Goal: Task Accomplishment & Management: Complete application form

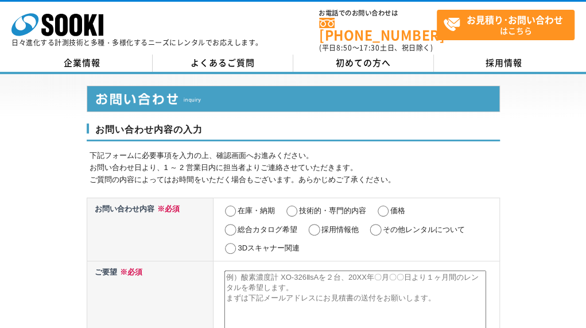
select select "13"
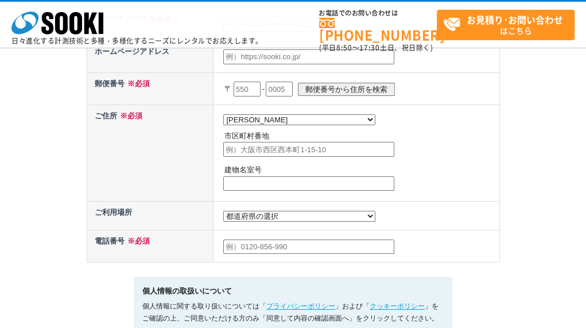
select select "13"
radio input "true"
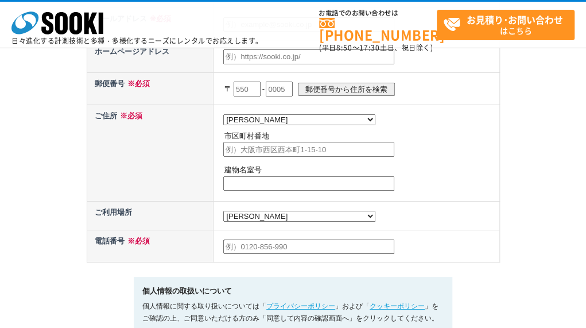
radio input "true"
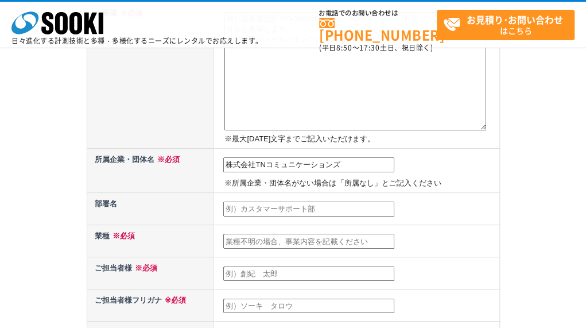
type input "株式会社TNコミュニケーションズ"
type input "就労支援営業部"
type input "―"
type input "[PERSON_NAME]"
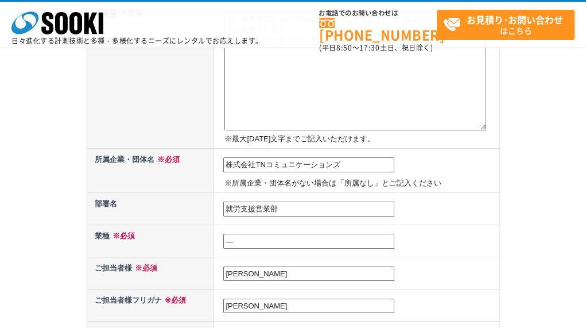
type input "[PERSON_NAME]"
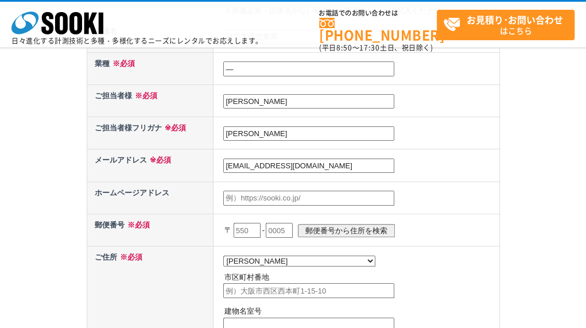
type input "[EMAIL_ADDRESS][DOMAIN_NAME]"
type input "https//[DOMAIN_NAME][URL]"
type input "101"
type input "[DATE]"
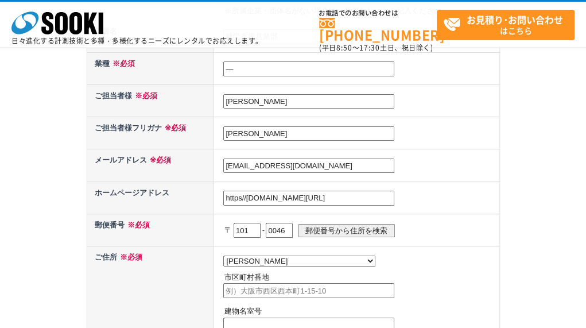
type input "0046"
type input "[PERSON_NAME][GEOGRAPHIC_DATA]"
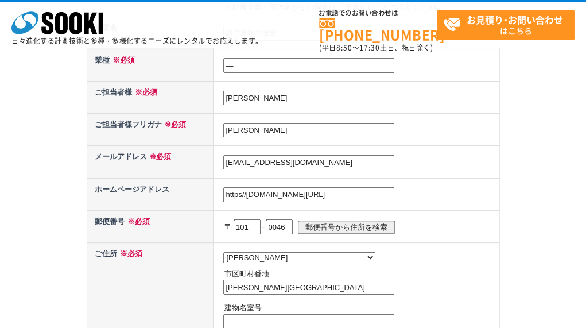
type input "―"
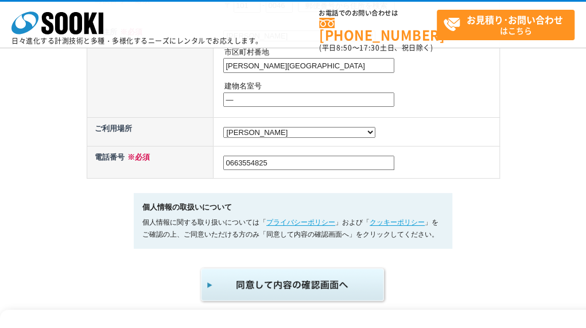
type input "0663554825"
type textarea "loremipsumdolor、sitametconsectet、adipiscingel。 sed、doeiusmodtem、incididuntutlab…"
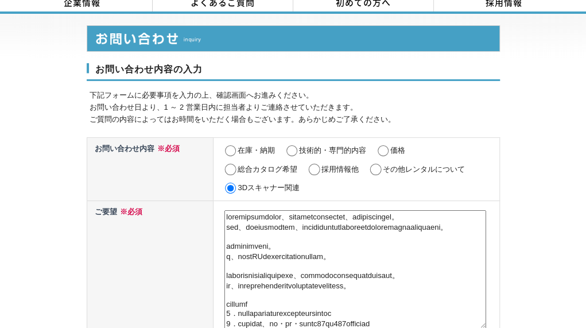
scroll to position [596, 0]
